Goal: Answer question/provide support

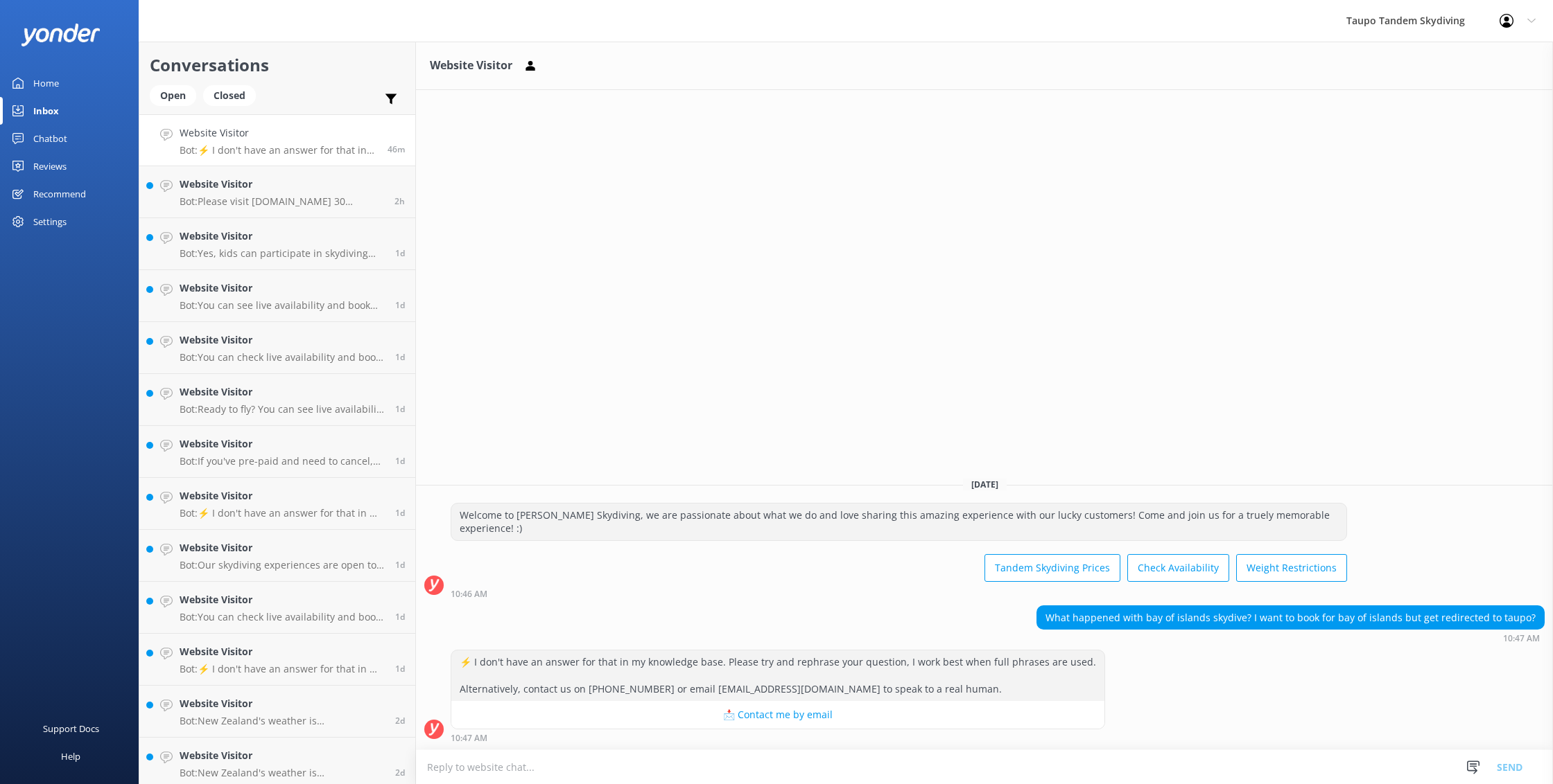
click at [864, 764] on textarea at bounding box center [984, 767] width 1137 height 34
click at [465, 534] on div "Welcome to [PERSON_NAME] Skydiving, we are passionate about what we do and love…" at bounding box center [898, 522] width 895 height 37
click at [472, 770] on textarea at bounding box center [984, 767] width 1137 height 34
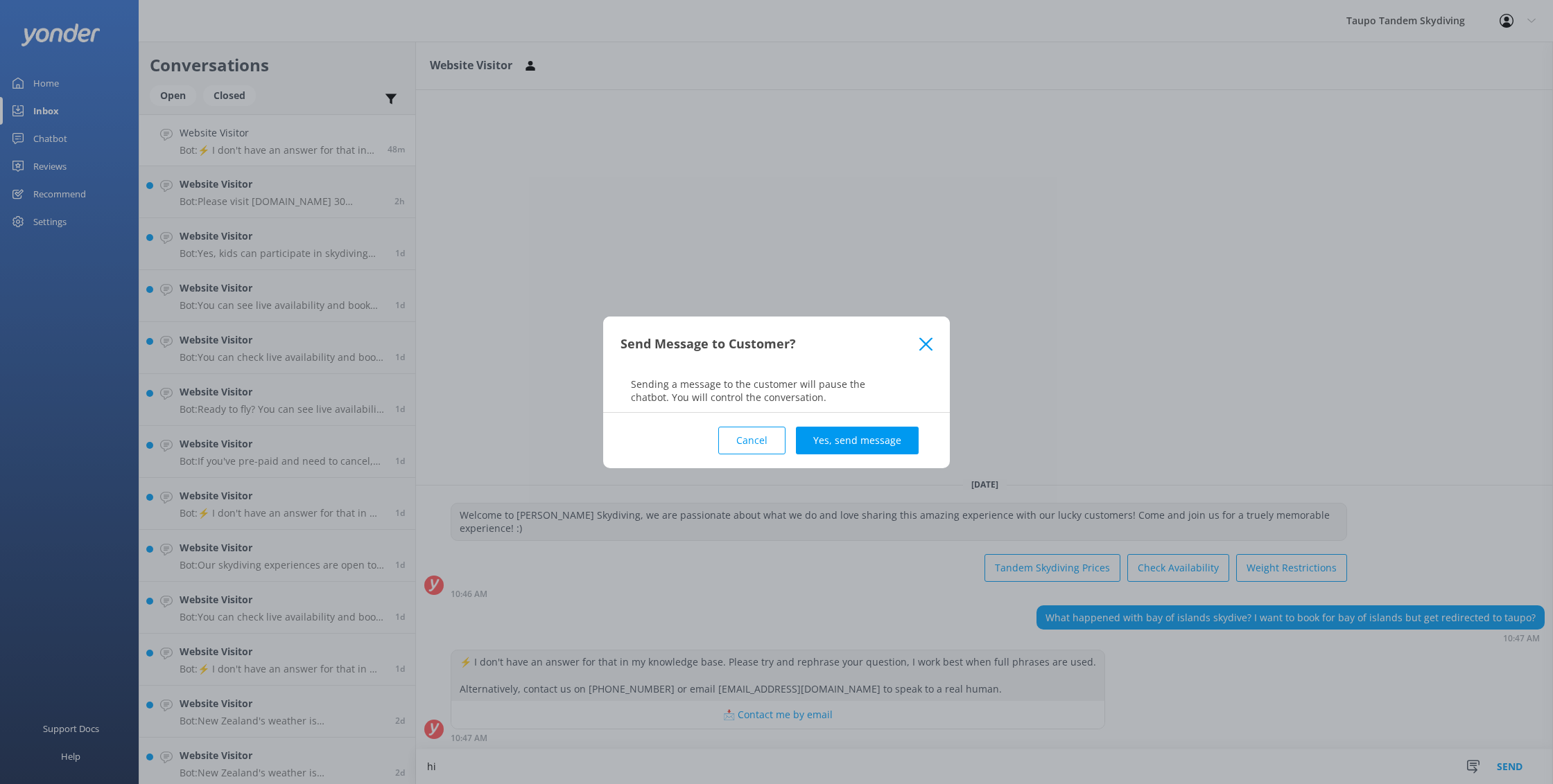
drag, startPoint x: 924, startPoint y: 340, endPoint x: 899, endPoint y: 379, distance: 46.3
click at [924, 340] on icon at bounding box center [926, 345] width 14 height 14
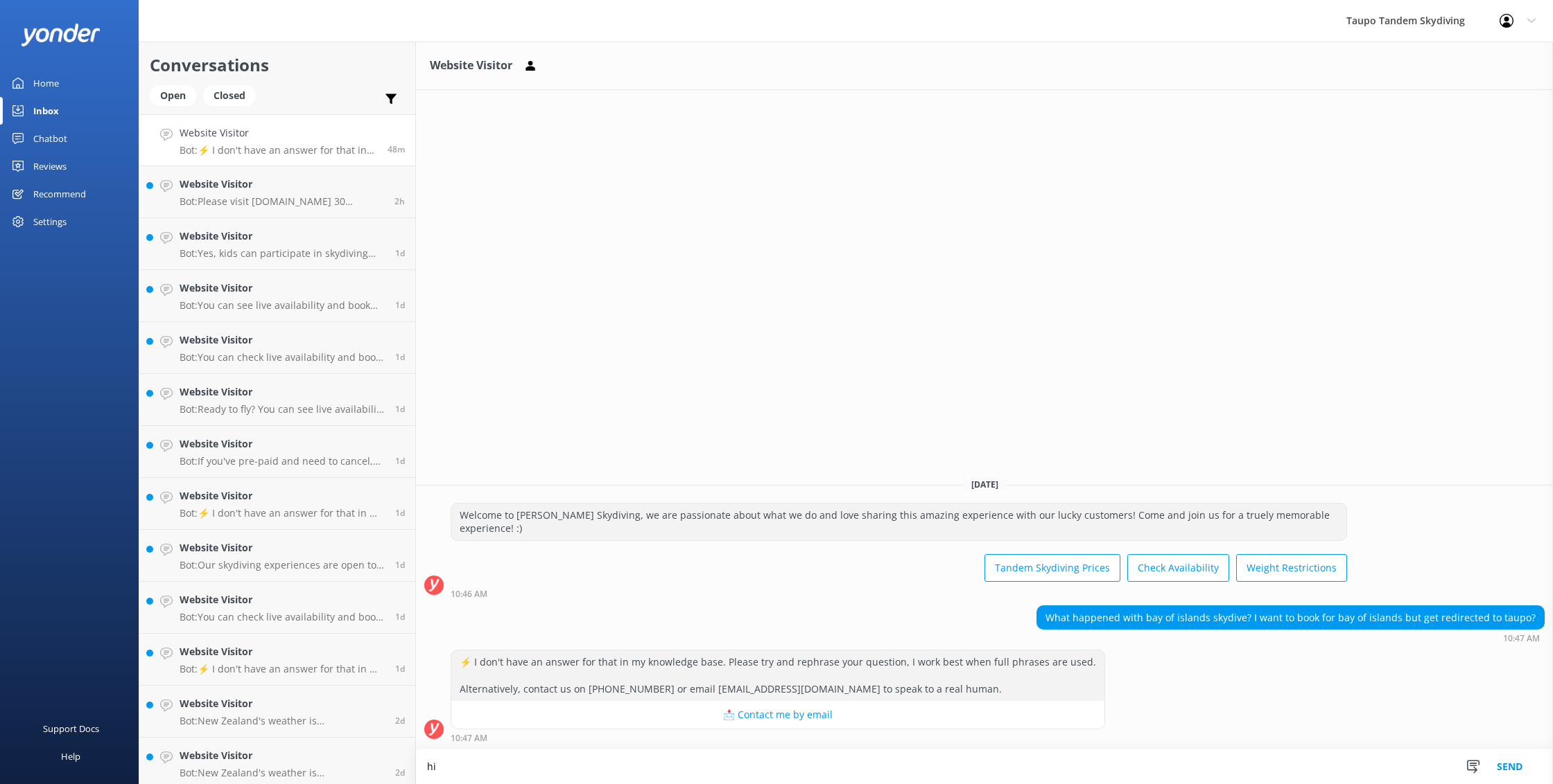
click at [462, 762] on textarea "hi" at bounding box center [984, 768] width 1137 height 35
type textarea "h"
click at [468, 772] on textarea "Unfortnalately [GEOGRAPHIC_DATA] has closed down." at bounding box center [984, 768] width 1137 height 35
click at [694, 782] on textarea "Unfortunately [GEOGRAPHIC_DATA] has closed down." at bounding box center [984, 768] width 1137 height 35
type textarea "Unfortunately [GEOGRAPHIC_DATA] has closed down."
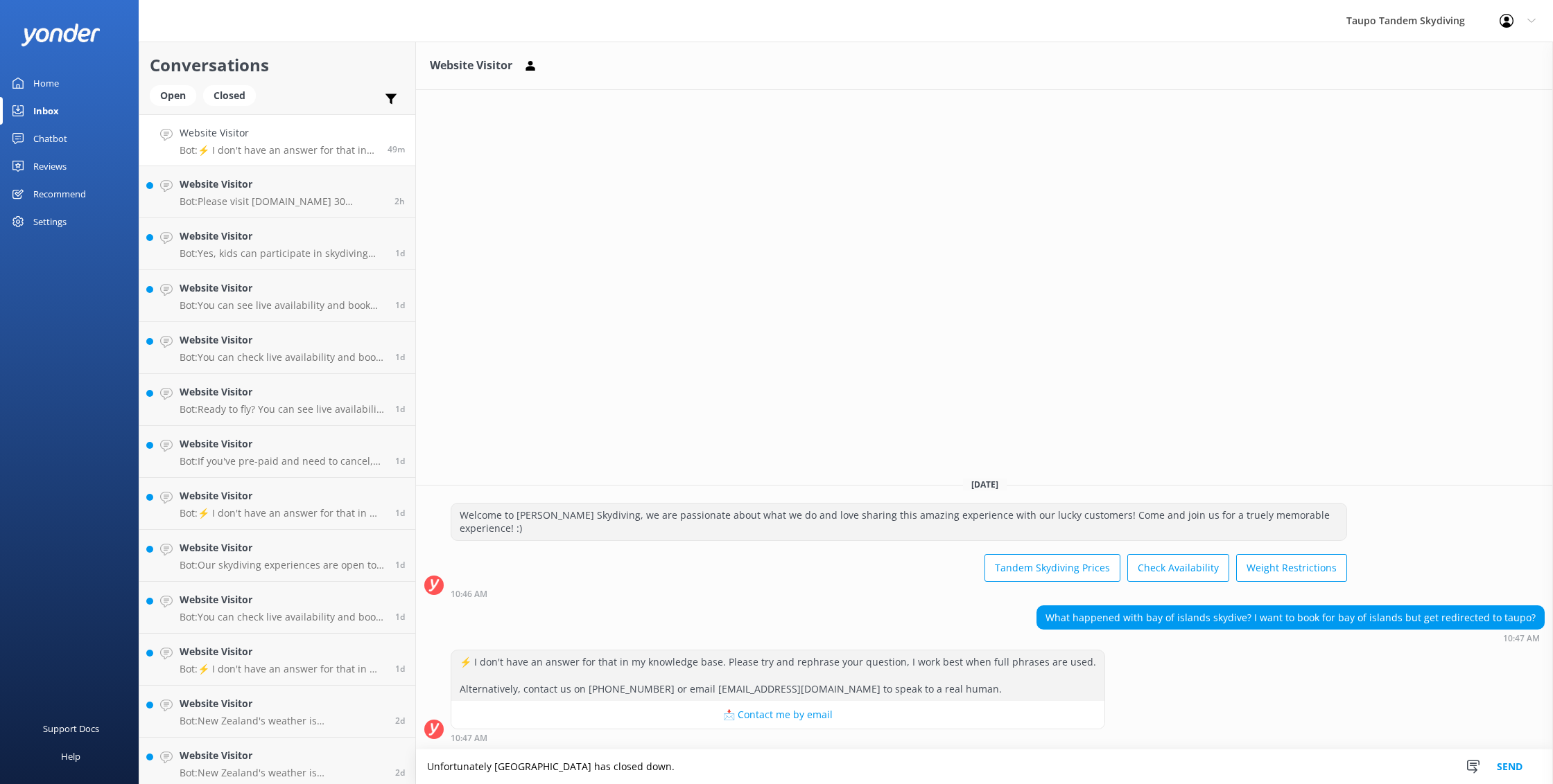
click at [1514, 765] on button "Send" at bounding box center [1510, 768] width 52 height 35
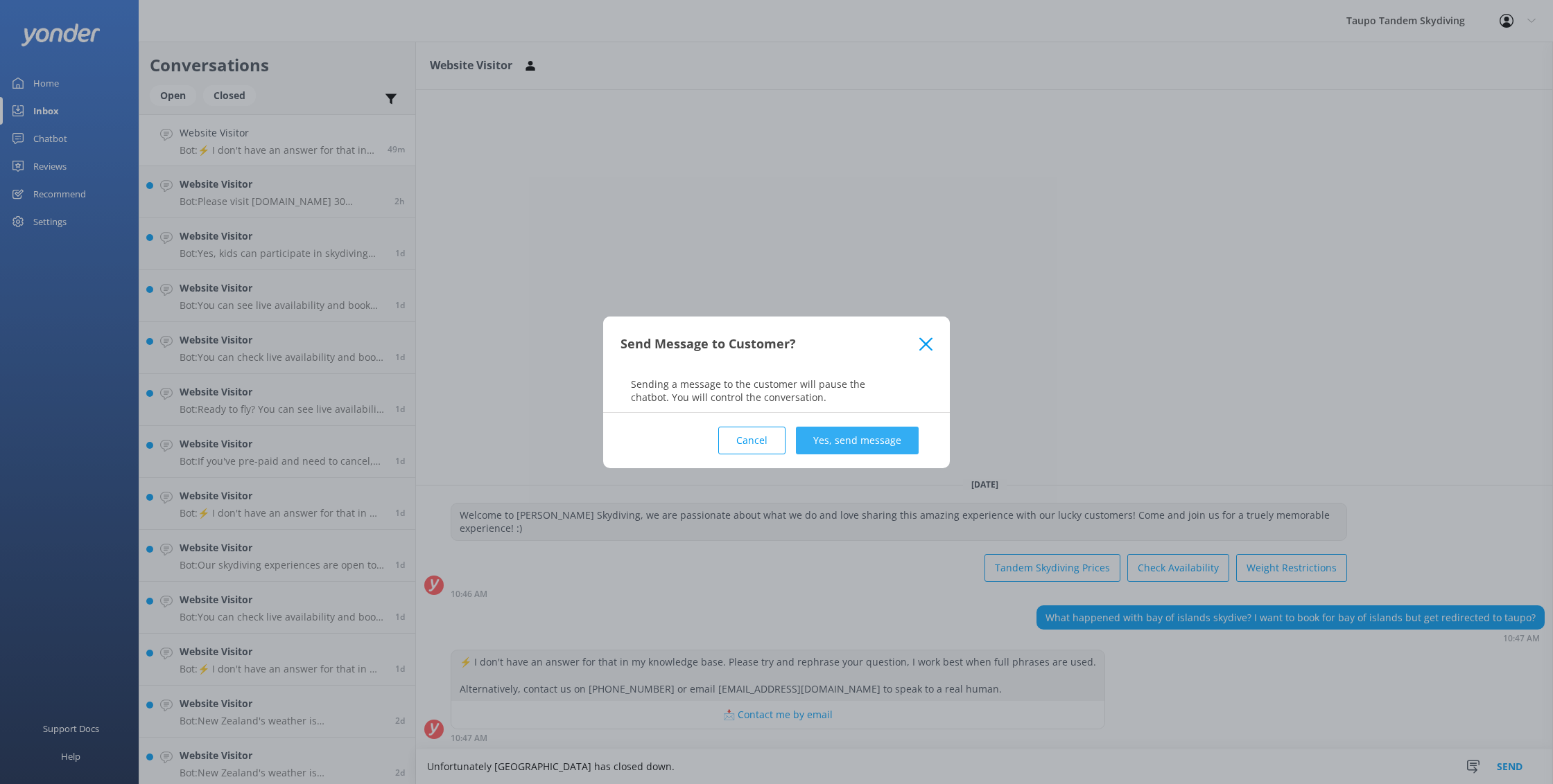
click at [877, 440] on button "Yes, send message" at bounding box center [857, 440] width 123 height 28
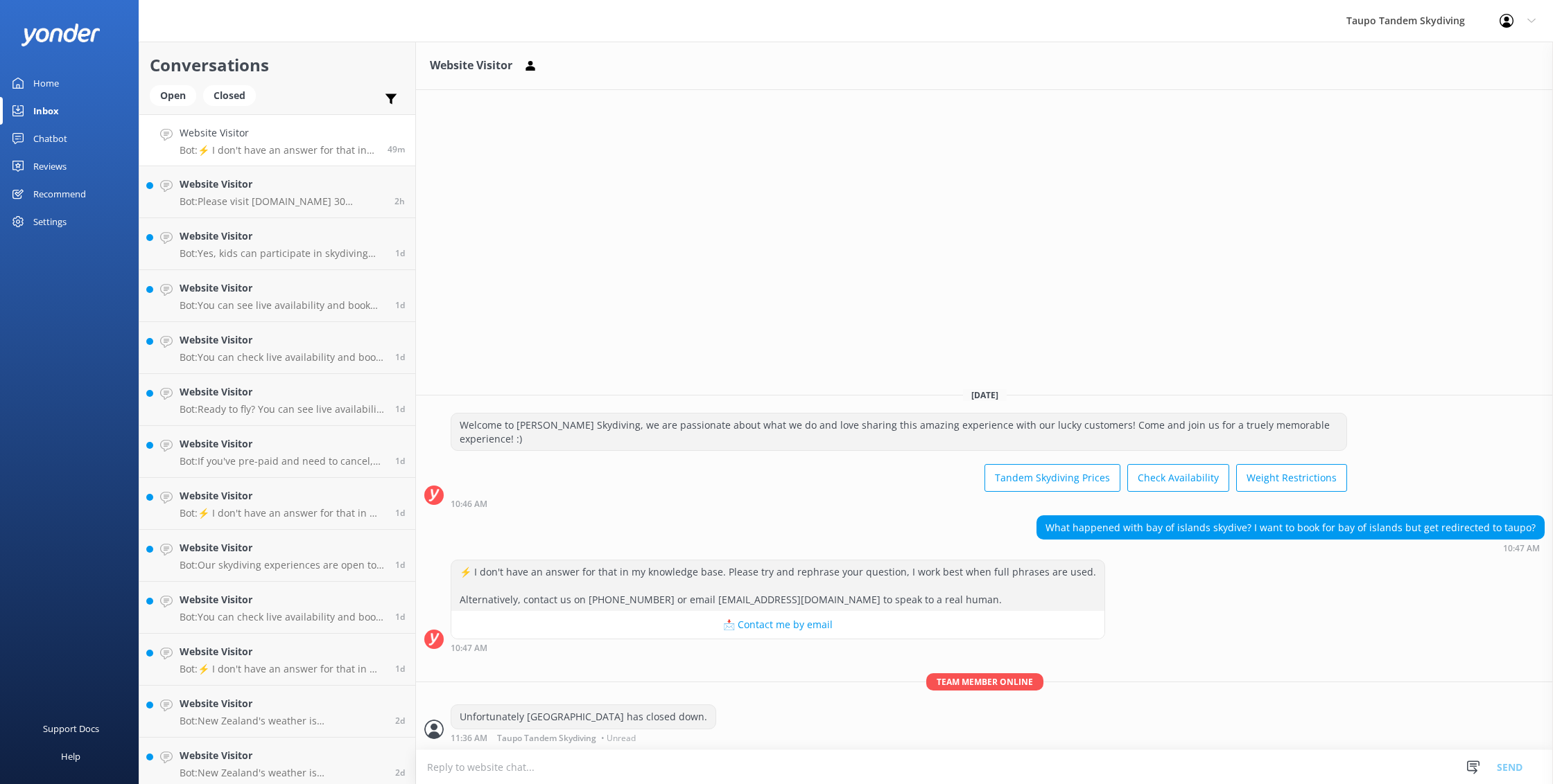
click at [625, 771] on textarea at bounding box center [984, 767] width 1137 height 34
drag, startPoint x: 787, startPoint y: 529, endPoint x: 723, endPoint y: 667, distance: 152.1
click at [723, 667] on div "[DATE] Welcome to [PERSON_NAME] Skydiving, we are passionate about what we do a…" at bounding box center [984, 563] width 1137 height 373
click at [461, 765] on textarea at bounding box center [984, 767] width 1137 height 34
type textarea "a"
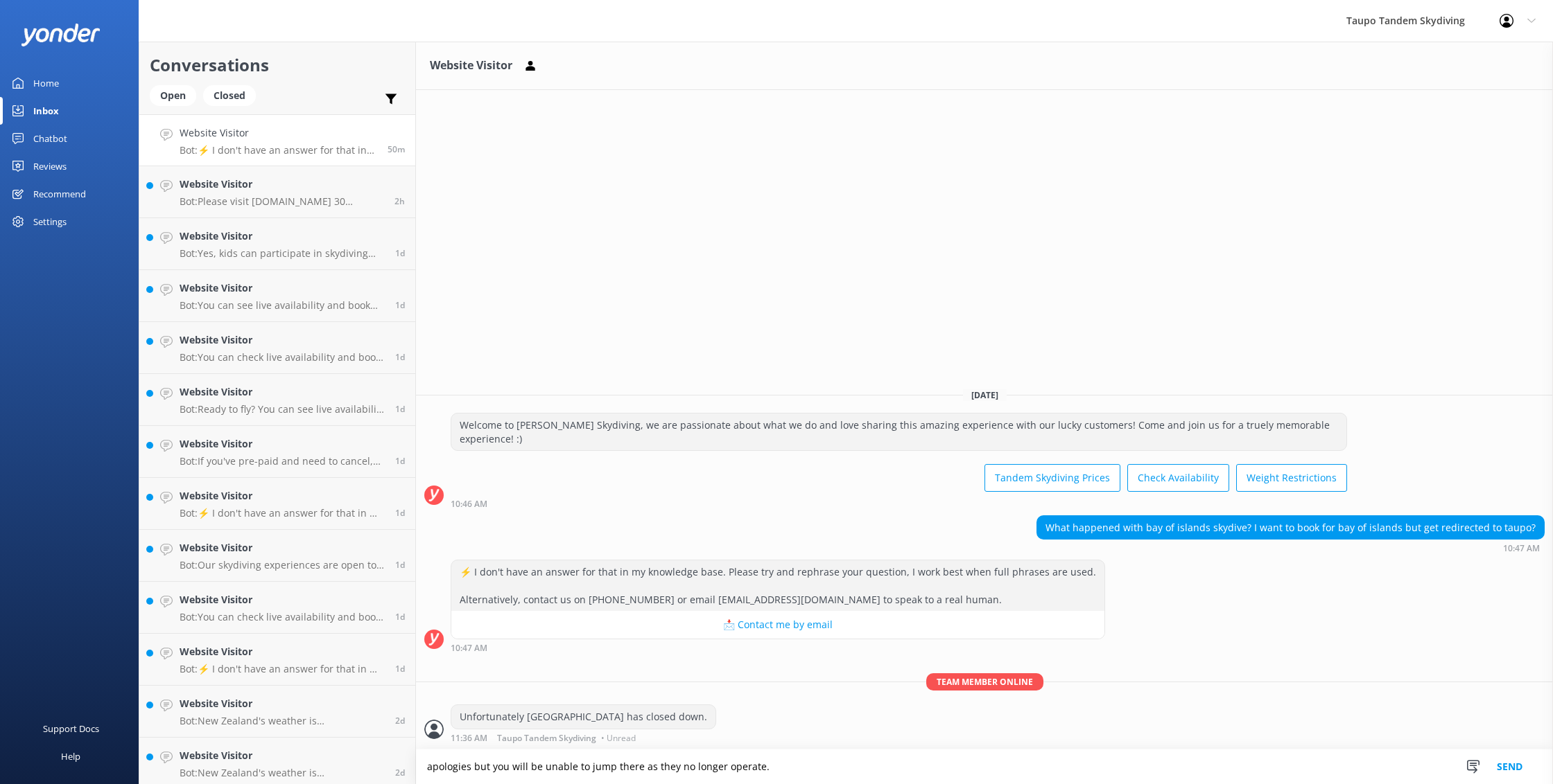
drag, startPoint x: 434, startPoint y: 768, endPoint x: 493, endPoint y: 783, distance: 60.9
click at [434, 768] on textarea "apologies but you will be unable to jump there as they no longer operate." at bounding box center [984, 768] width 1137 height 35
drag, startPoint x: 809, startPoint y: 768, endPoint x: 819, endPoint y: 768, distance: 10.0
click at [816, 768] on textarea "Apologies but you will be unable to jump there as they no longer operate." at bounding box center [984, 768] width 1137 height 35
type textarea "Apologies but you will be unable to jump there as they no longer operate."
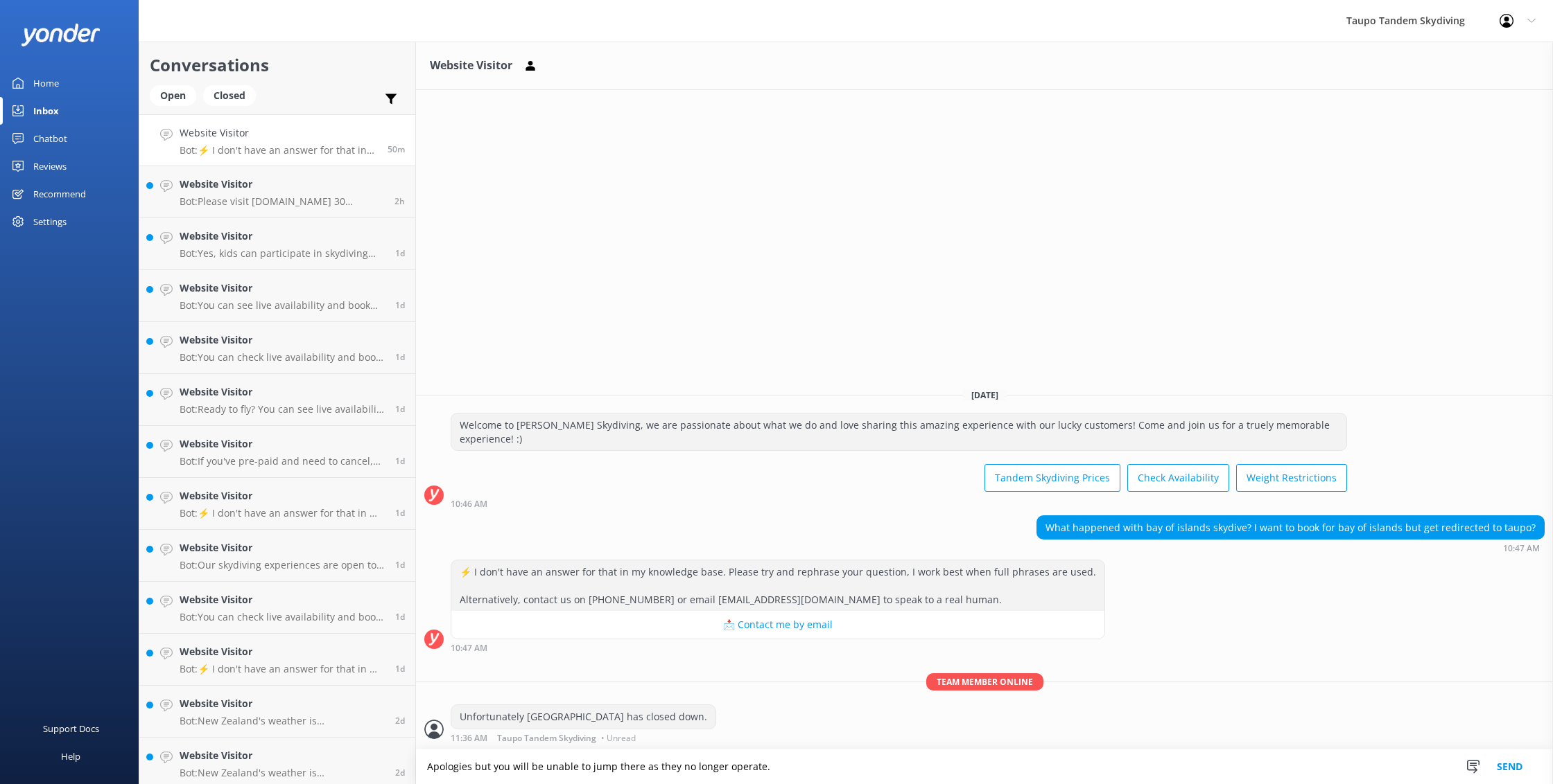
click at [1516, 770] on button "Send" at bounding box center [1510, 768] width 52 height 35
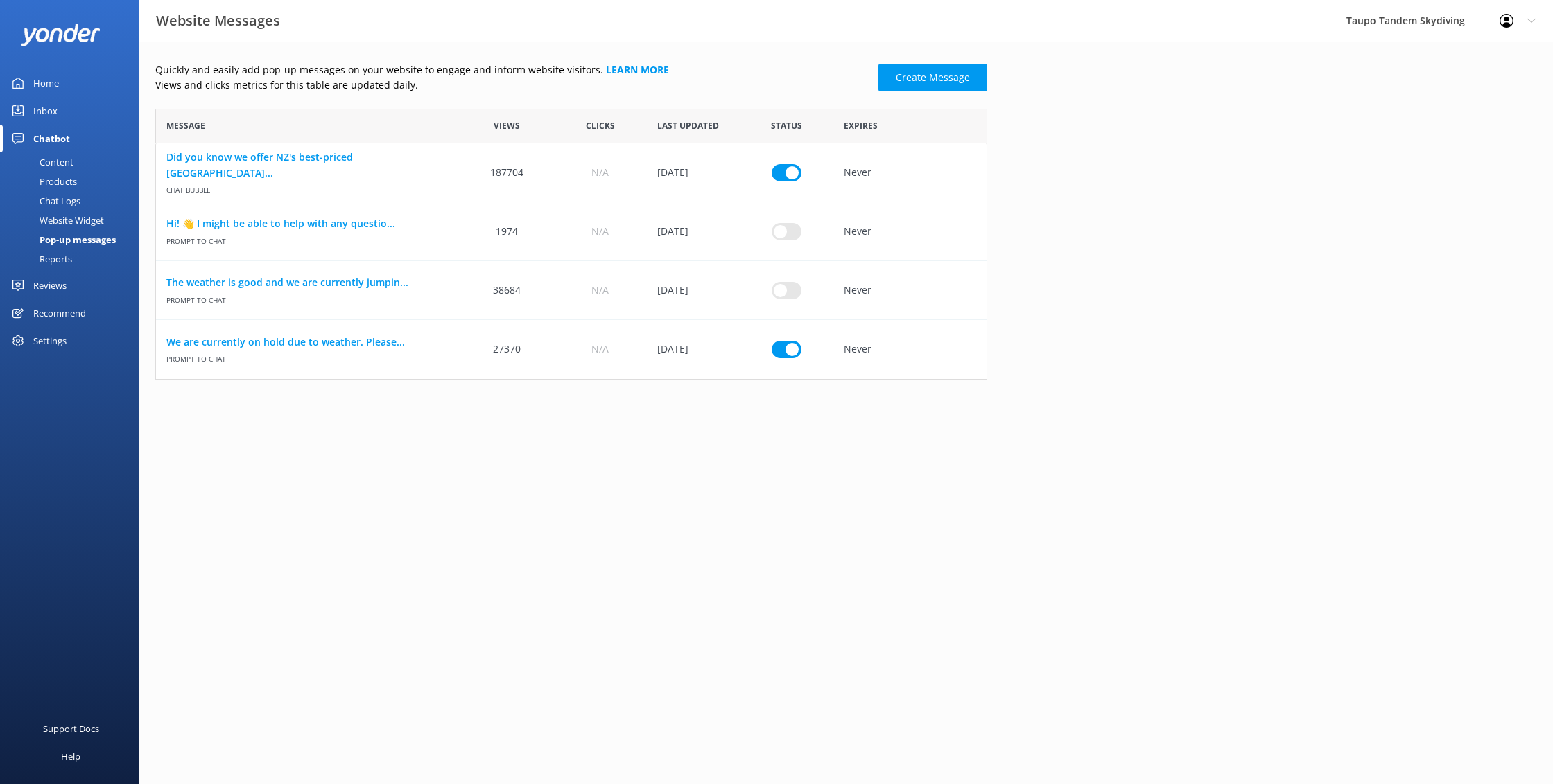
scroll to position [271, 832]
click at [302, 340] on link "We are currently on hold due to weather. Please..." at bounding box center [308, 343] width 284 height 15
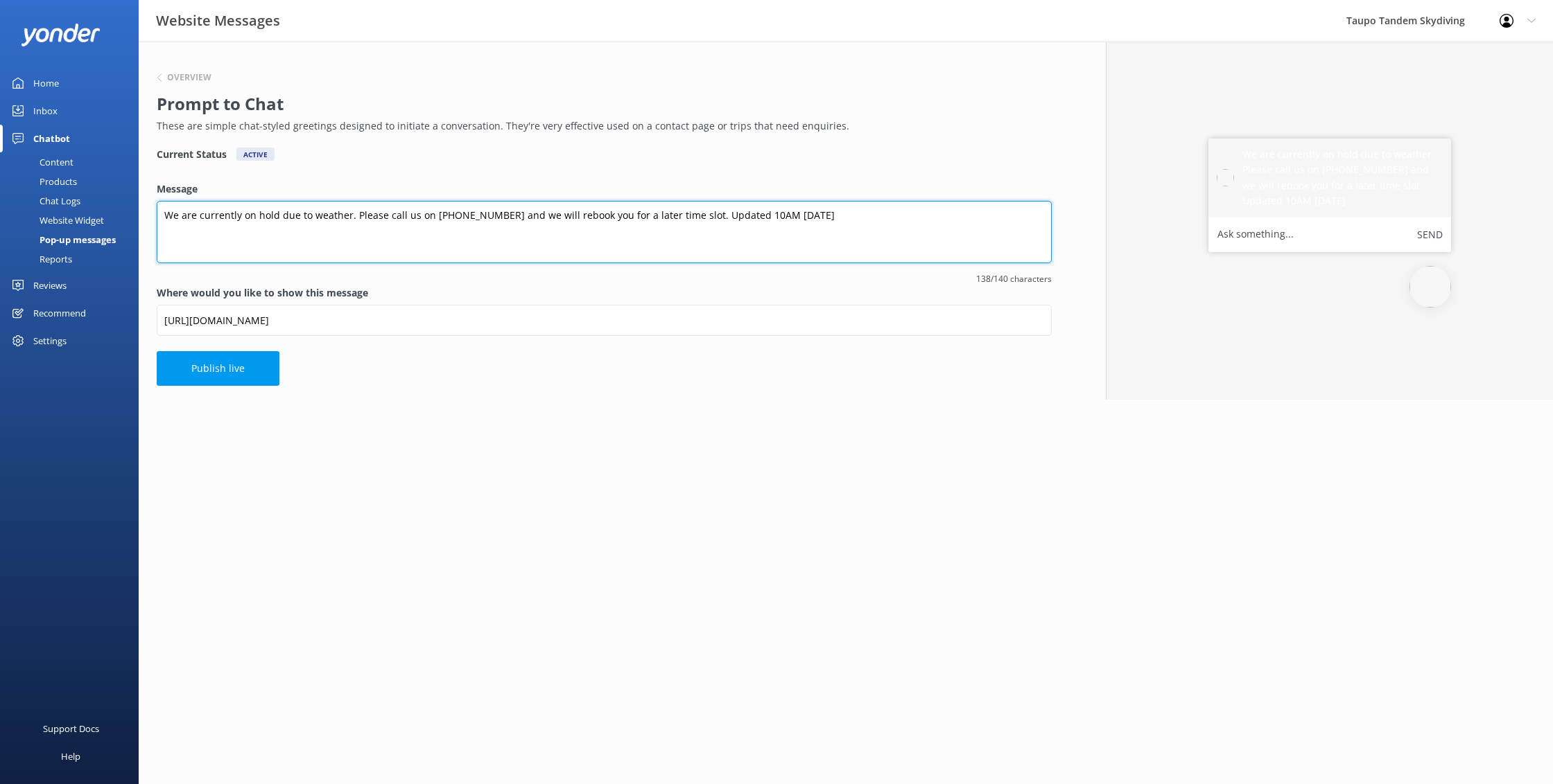
click at [745, 214] on textarea "We are currently on hold due to weather. Please call us on [PHONE_NUMBER] and w…" at bounding box center [604, 232] width 895 height 63
type textarea "We are currently on hold due to weather. Please call us on [PHONE_NUMBER] and w…"
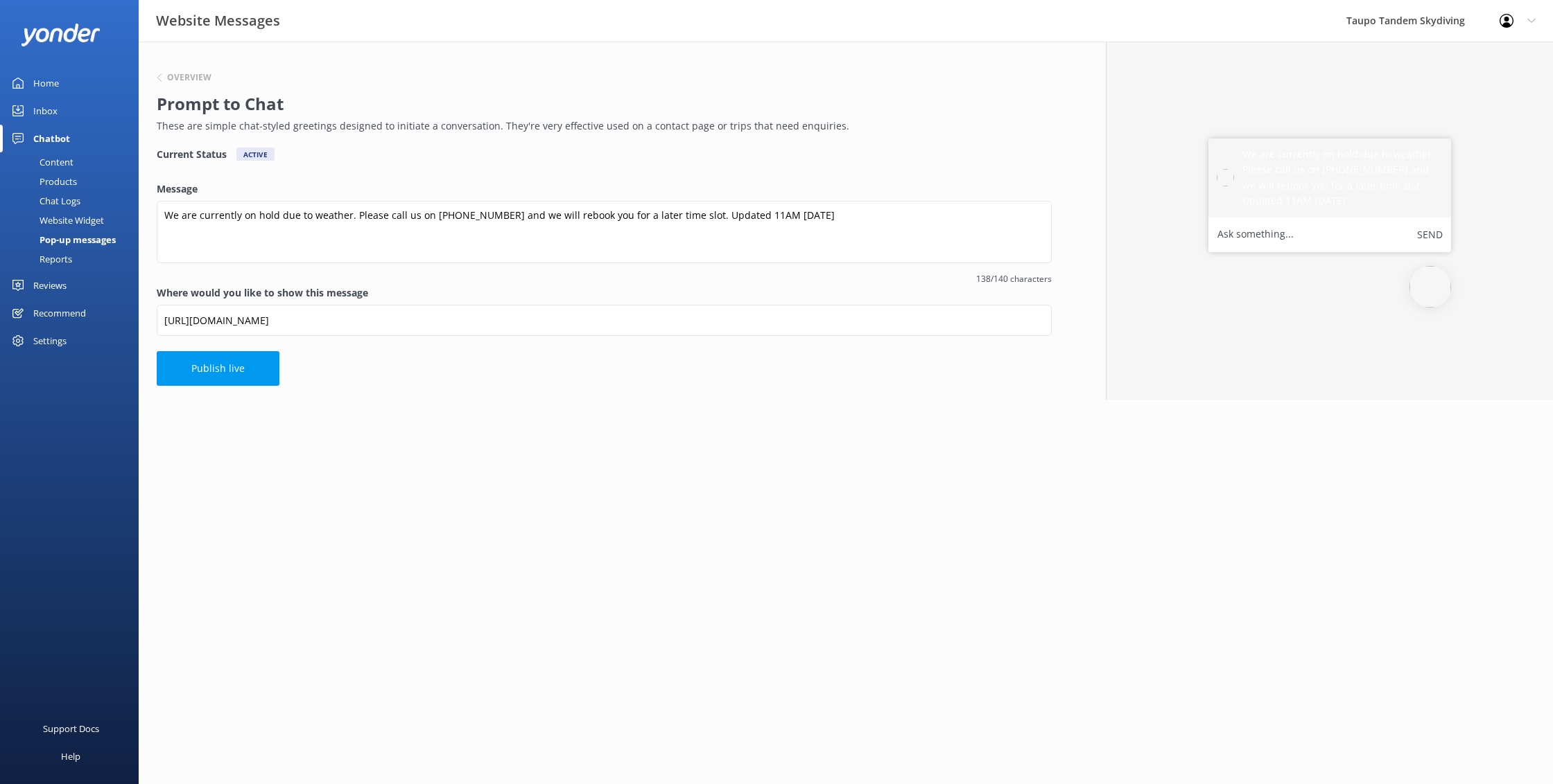
drag, startPoint x: 205, startPoint y: 369, endPoint x: 218, endPoint y: 367, distance: 13.2
click at [212, 368] on button "Publish live" at bounding box center [217, 369] width 123 height 35
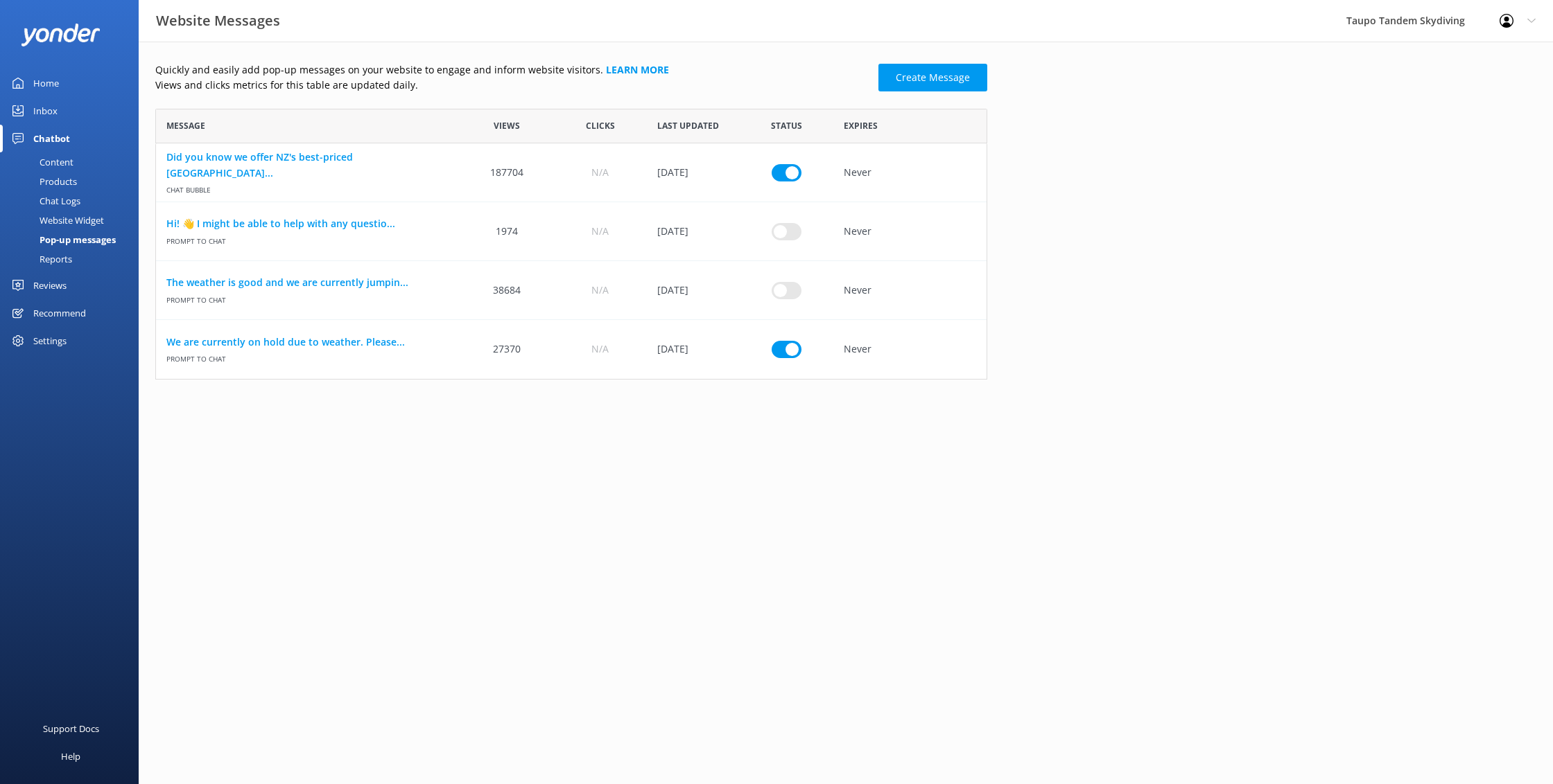
scroll to position [271, 832]
